Goal: Transaction & Acquisition: Download file/media

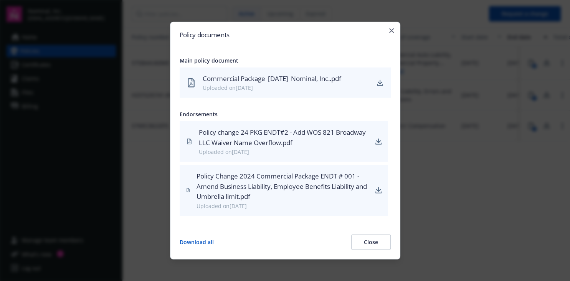
scroll to position [0, 186]
click at [393, 30] on icon "button" at bounding box center [391, 30] width 5 height 5
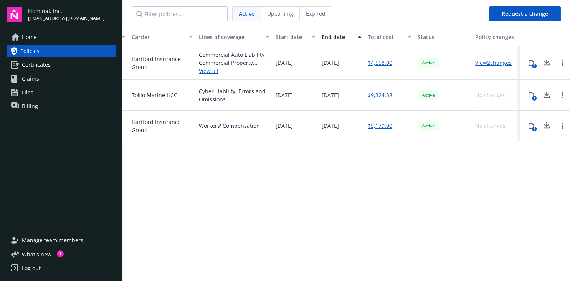
click at [530, 95] on icon at bounding box center [531, 95] width 6 height 6
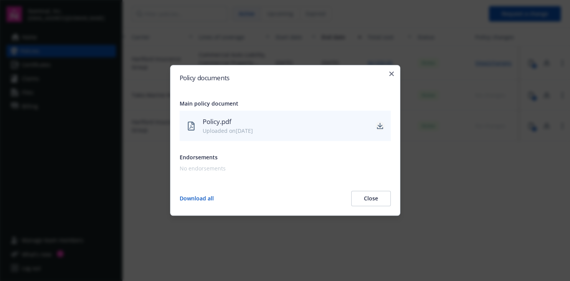
click at [382, 127] on icon "download" at bounding box center [380, 126] width 6 height 6
click at [391, 73] on icon "button" at bounding box center [391, 73] width 5 height 5
